Goal: Navigation & Orientation: Find specific page/section

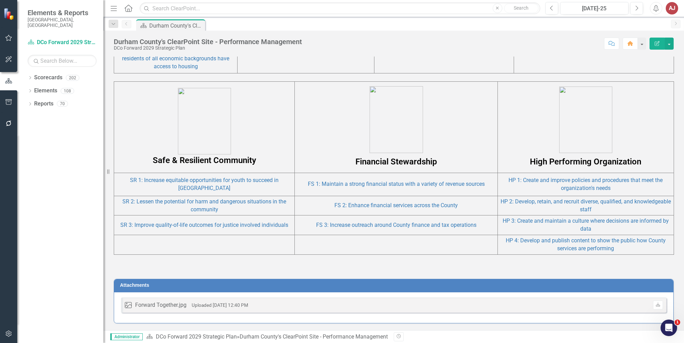
scroll to position [569, 0]
click at [440, 259] on div at bounding box center [394, 259] width 560 height 8
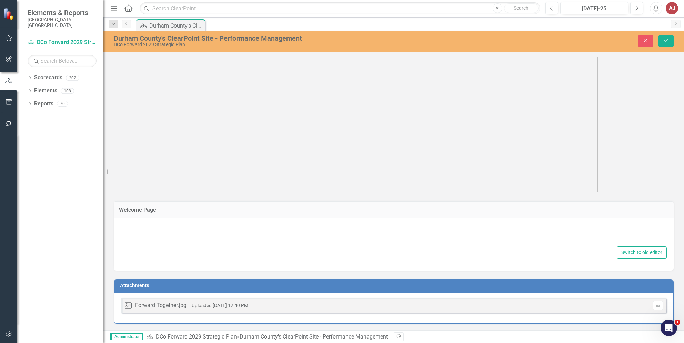
type textarea "<div class="container"> <div class="row">&nbsp;</div> <div class="row">&nbsp;</…"
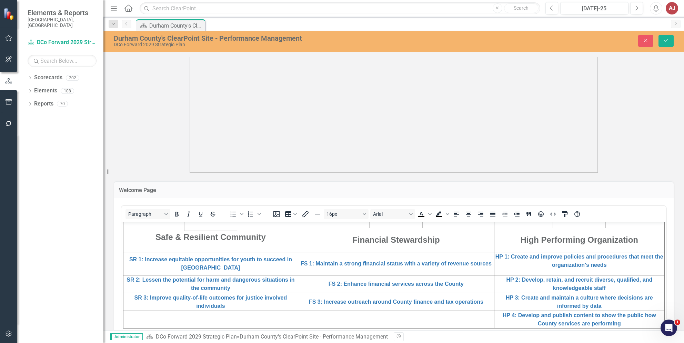
scroll to position [441, 0]
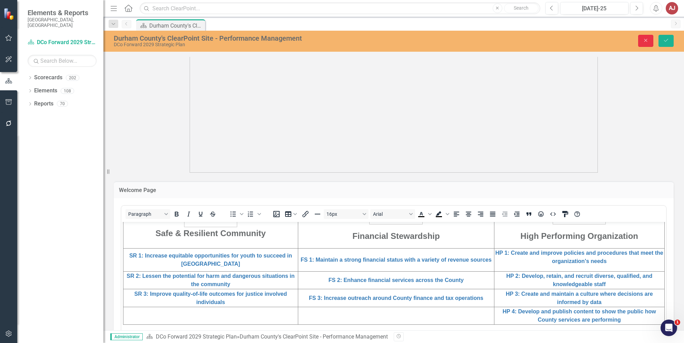
click at [648, 46] on button "Close" at bounding box center [645, 41] width 15 height 12
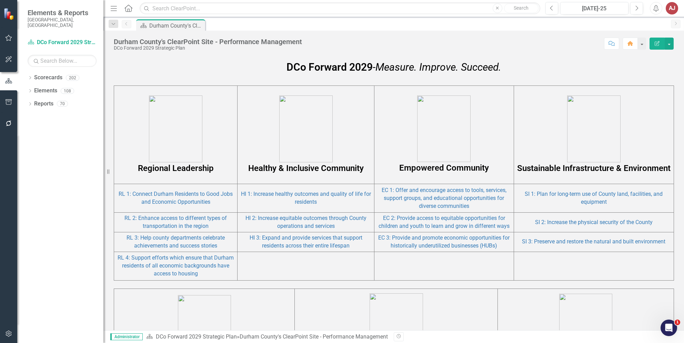
scroll to position [360, 0]
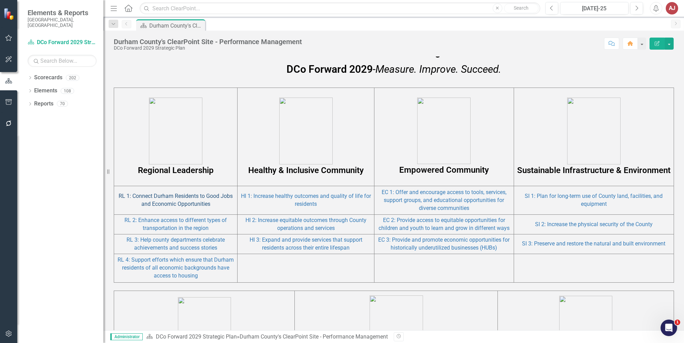
click at [181, 198] on link "RL 1: Connect Durham Residents to Good Jobs and Economic Opportunities" at bounding box center [176, 200] width 114 height 14
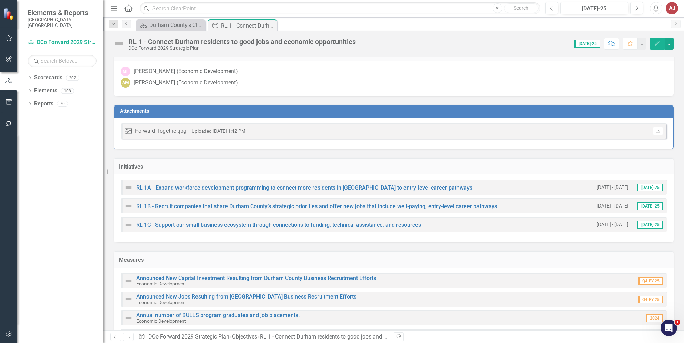
scroll to position [63, 0]
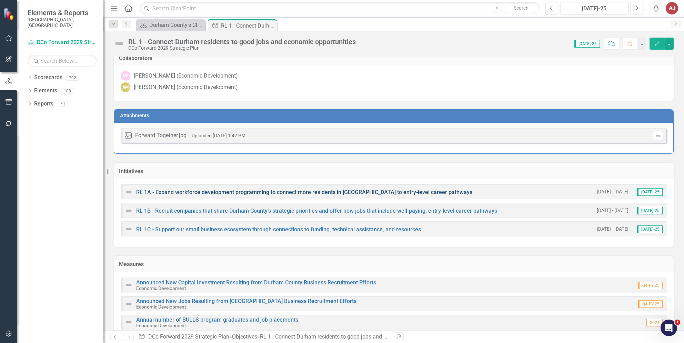
click at [304, 193] on link "RL 1A - Expand workforce development programming to connect more residents in […" at bounding box center [304, 192] width 336 height 7
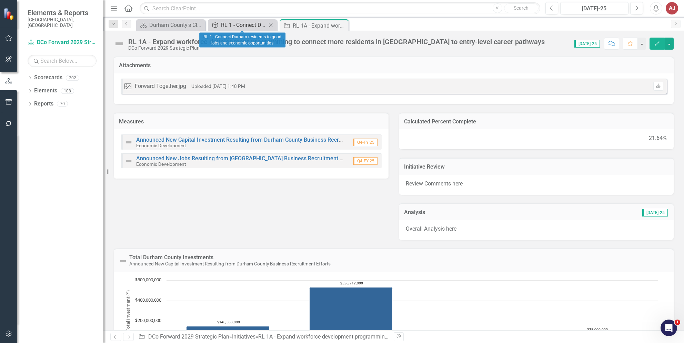
click at [248, 27] on div "RL 1 - Connect Durham residents to good jobs and economic opportunities" at bounding box center [244, 25] width 46 height 9
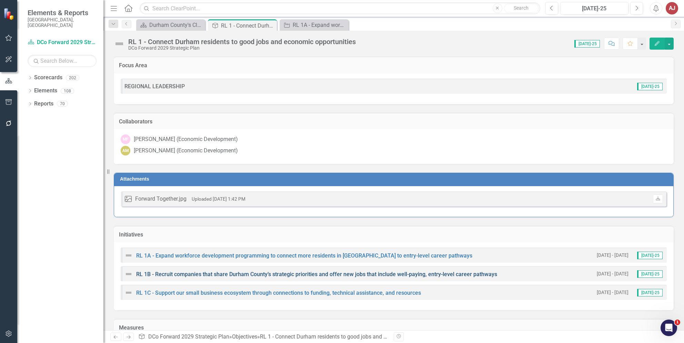
click at [227, 273] on link "RL 1B - Recruit companies that share Durham County’s strategic priorities and o…" at bounding box center [316, 274] width 361 height 7
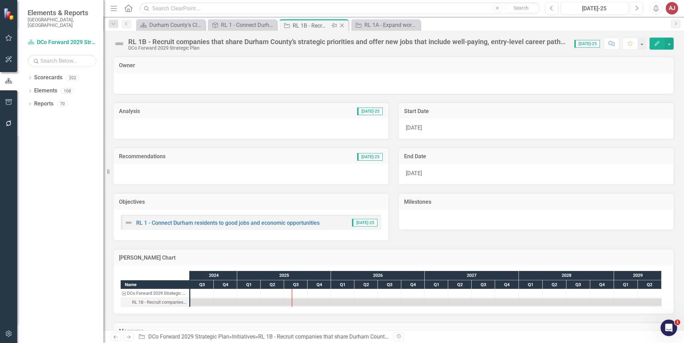
click at [341, 25] on icon at bounding box center [342, 26] width 4 height 4
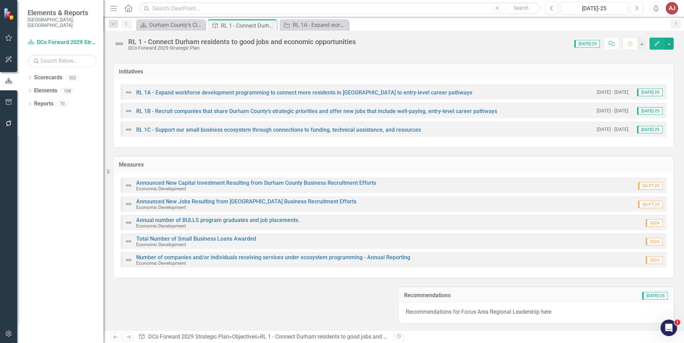
scroll to position [207, 0]
